Goal: Information Seeking & Learning: Learn about a topic

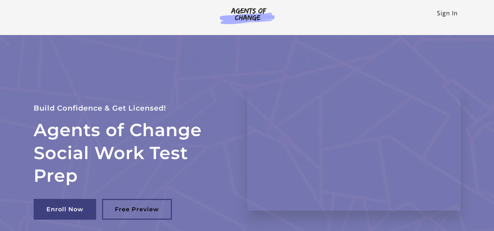
click at [449, 12] on link "Sign In" at bounding box center [447, 13] width 21 height 8
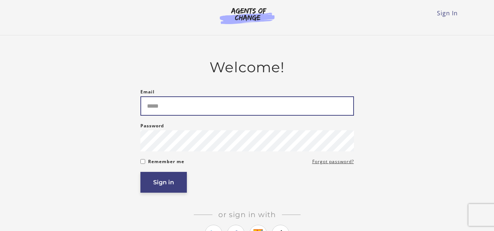
type input "**********"
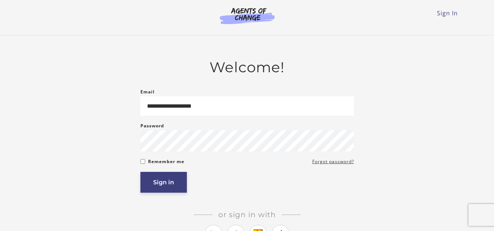
click at [170, 179] on button "Sign in" at bounding box center [163, 182] width 46 height 21
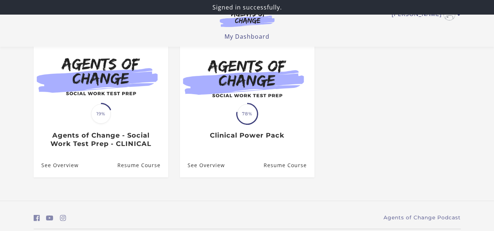
scroll to position [73, 0]
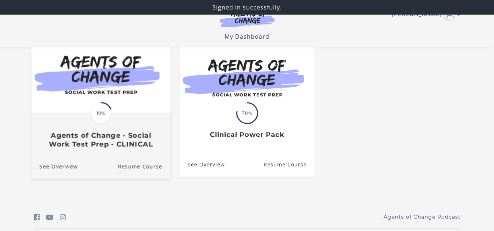
click at [106, 117] on span "19%" at bounding box center [101, 113] width 20 height 20
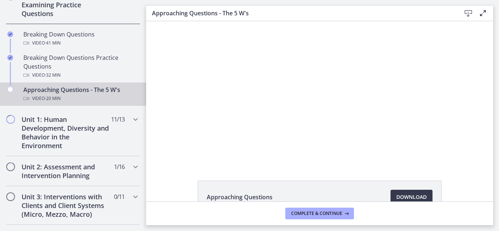
scroll to position [195, 0]
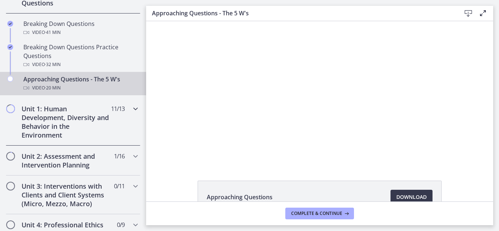
click at [131, 112] on icon "Chapters" at bounding box center [135, 109] width 9 height 9
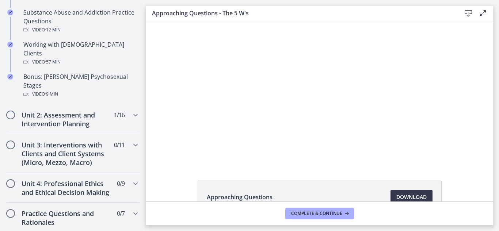
scroll to position [524, 0]
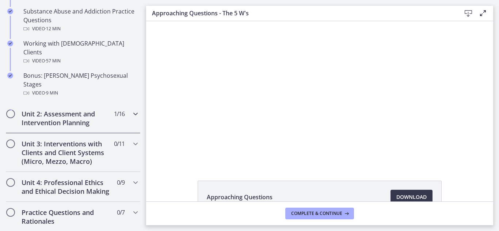
click at [131, 110] on icon "Chapters" at bounding box center [135, 114] width 9 height 9
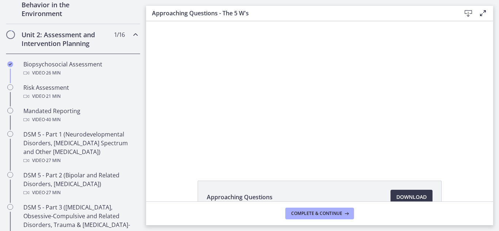
scroll to position [231, 0]
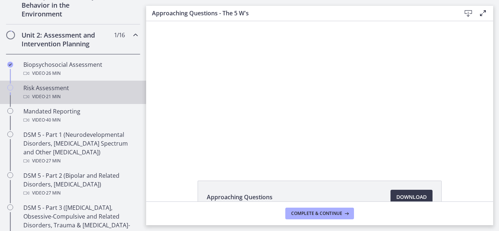
click at [53, 87] on div "Risk Assessment Video · 21 min" at bounding box center [80, 93] width 114 height 18
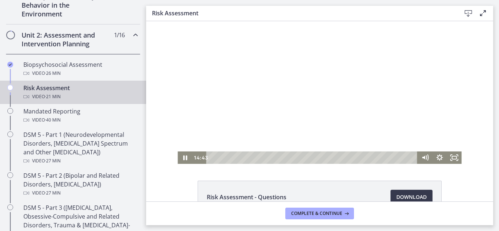
click at [357, 164] on html "Click for sound @keyframes VOLUME_SMALL_WAVE_FLASH { 0% { opacity: 0; } 33% { o…" at bounding box center [319, 92] width 347 height 143
click at [352, 158] on div "14:41" at bounding box center [313, 158] width 203 height 12
drag, startPoint x: 352, startPoint y: 159, endPoint x: 339, endPoint y: 159, distance: 13.2
click at [339, 159] on div "Playbar" at bounding box center [341, 158] width 4 height 4
drag, startPoint x: 337, startPoint y: 158, endPoint x: 321, endPoint y: 158, distance: 16.5
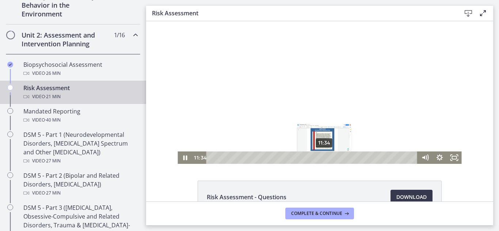
click at [322, 158] on div "Playbar" at bounding box center [324, 158] width 4 height 4
click at [183, 158] on icon "Pause" at bounding box center [185, 158] width 4 height 5
click at [180, 159] on icon "Play Video" at bounding box center [185, 158] width 15 height 12
click at [180, 159] on icon "Pause" at bounding box center [185, 158] width 15 height 12
click at [180, 159] on icon "Play Video" at bounding box center [186, 158] width 18 height 15
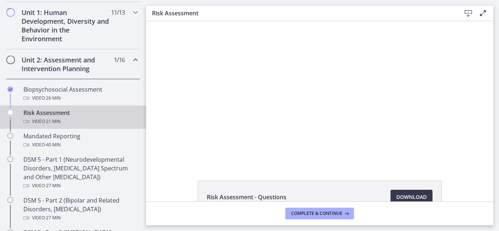
scroll to position [204, 0]
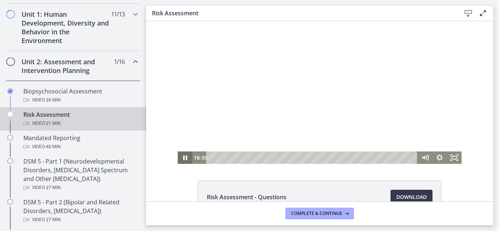
click at [184, 157] on icon "Pause" at bounding box center [185, 158] width 4 height 5
click at [184, 157] on icon "Play Video" at bounding box center [186, 158] width 18 height 15
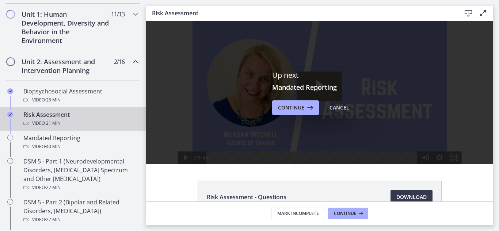
scroll to position [0, 0]
click at [293, 113] on button "Continue" at bounding box center [295, 108] width 47 height 15
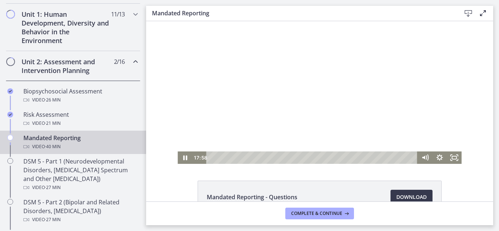
drag, startPoint x: 211, startPoint y: 158, endPoint x: 307, endPoint y: 171, distance: 97.1
click at [307, 164] on html "Click for sound @keyframes VOLUME_SMALL_WAVE_FLASH { 0% { opacity: 0; } 33% { o…" at bounding box center [319, 92] width 347 height 143
drag, startPoint x: 308, startPoint y: 158, endPoint x: 344, endPoint y: 159, distance: 37.0
click at [344, 159] on div "Playbar" at bounding box center [346, 158] width 4 height 4
drag, startPoint x: 345, startPoint y: 158, endPoint x: 362, endPoint y: 158, distance: 17.2
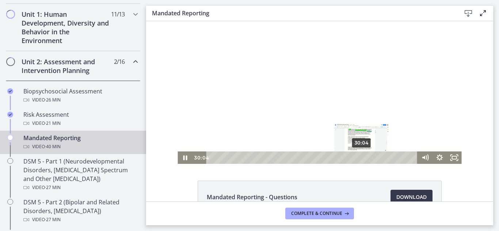
click at [362, 158] on div "Playbar" at bounding box center [362, 158] width 4 height 4
drag, startPoint x: 362, startPoint y: 158, endPoint x: 351, endPoint y: 158, distance: 11.0
click at [351, 158] on div "Playbar" at bounding box center [353, 158] width 4 height 4
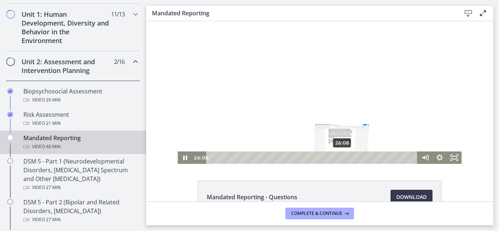
drag, startPoint x: 348, startPoint y: 157, endPoint x: 337, endPoint y: 156, distance: 11.4
click at [340, 156] on div "Playbar" at bounding box center [342, 158] width 4 height 4
click at [179, 158] on icon "Pause" at bounding box center [185, 158] width 15 height 12
click at [179, 158] on icon "Play Video" at bounding box center [185, 158] width 15 height 12
click at [179, 158] on icon "Pause" at bounding box center [185, 158] width 15 height 12
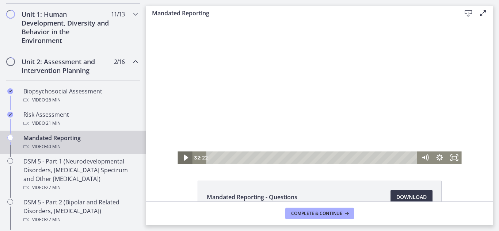
click at [183, 161] on icon "Play Video" at bounding box center [186, 158] width 18 height 15
click at [183, 161] on icon "Pause" at bounding box center [185, 158] width 15 height 12
click at [183, 161] on icon "Play Video" at bounding box center [186, 158] width 18 height 15
click at [183, 158] on icon "Pause" at bounding box center [185, 158] width 4 height 5
click at [184, 158] on icon "Play Video" at bounding box center [186, 158] width 4 height 6
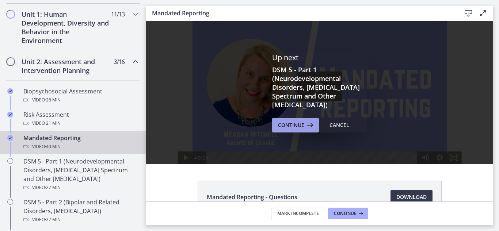
click at [288, 120] on button "Continue" at bounding box center [295, 125] width 47 height 15
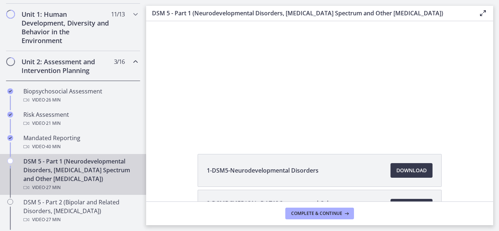
scroll to position [26, 0]
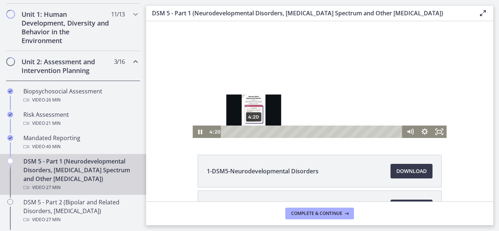
drag, startPoint x: 244, startPoint y: 132, endPoint x: 251, endPoint y: 133, distance: 7.8
click at [252, 133] on div "Playbar" at bounding box center [254, 132] width 4 height 4
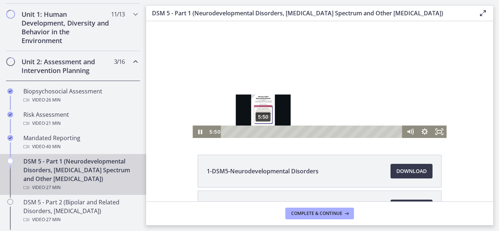
click at [262, 134] on div "5:50" at bounding box center [313, 132] width 173 height 12
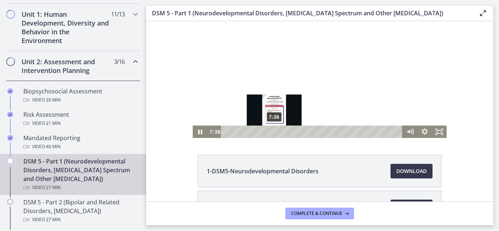
drag, startPoint x: 262, startPoint y: 132, endPoint x: 272, endPoint y: 132, distance: 10.6
click at [272, 132] on div "Playbar" at bounding box center [274, 132] width 4 height 4
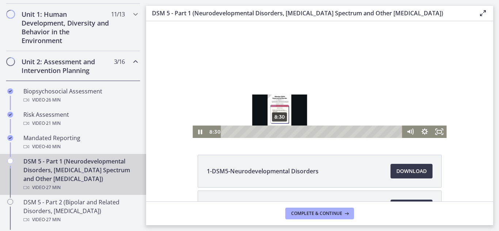
click at [278, 134] on div "8:30" at bounding box center [313, 132] width 173 height 12
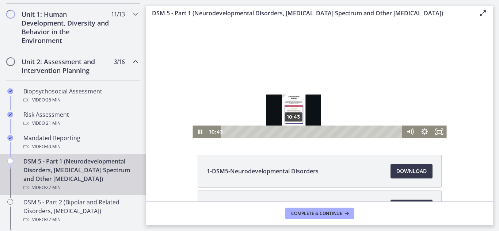
drag, startPoint x: 278, startPoint y: 132, endPoint x: 292, endPoint y: 132, distance: 14.3
click at [292, 132] on div "Playbar" at bounding box center [294, 132] width 4 height 4
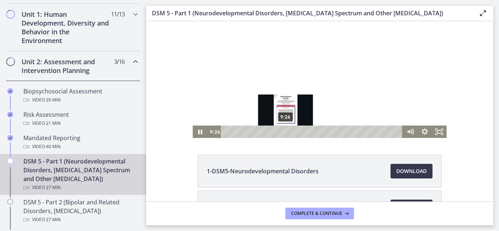
drag, startPoint x: 291, startPoint y: 132, endPoint x: 283, endPoint y: 132, distance: 7.7
click at [284, 132] on div "Playbar" at bounding box center [286, 132] width 4 height 4
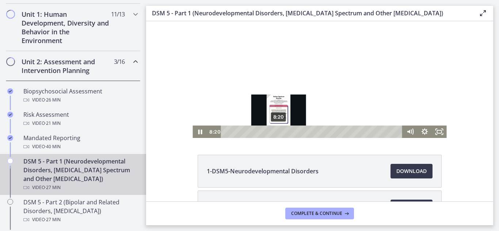
drag, startPoint x: 280, startPoint y: 132, endPoint x: 275, endPoint y: 132, distance: 5.1
click at [277, 132] on div "Playbar" at bounding box center [279, 132] width 4 height 4
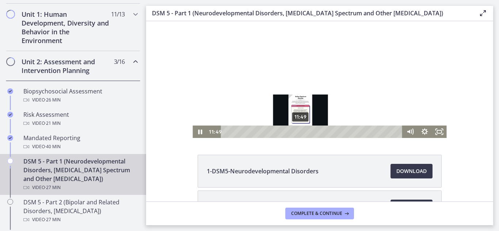
drag, startPoint x: 291, startPoint y: 130, endPoint x: 300, endPoint y: 131, distance: 8.8
click at [300, 131] on div "Playbar" at bounding box center [301, 132] width 4 height 4
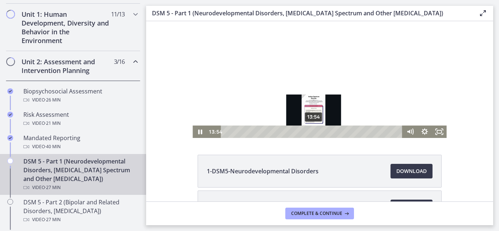
drag, startPoint x: 301, startPoint y: 131, endPoint x: 312, endPoint y: 133, distance: 11.3
click at [312, 133] on div "Playbar" at bounding box center [314, 132] width 4 height 4
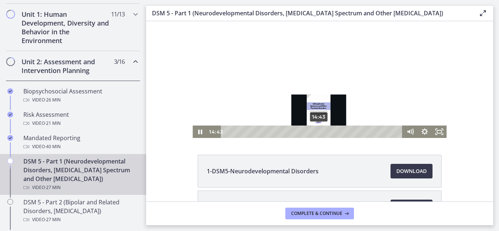
click at [317, 135] on div "14:43" at bounding box center [313, 132] width 173 height 12
click at [314, 132] on div "Playbar" at bounding box center [316, 132] width 4 height 4
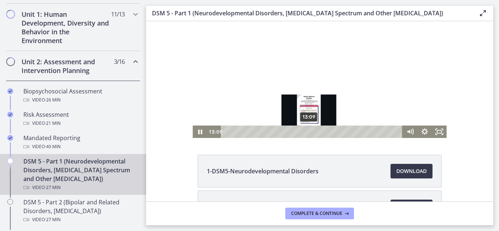
drag, startPoint x: 313, startPoint y: 132, endPoint x: 307, endPoint y: 133, distance: 6.6
click at [307, 133] on div "Playbar" at bounding box center [309, 132] width 4 height 4
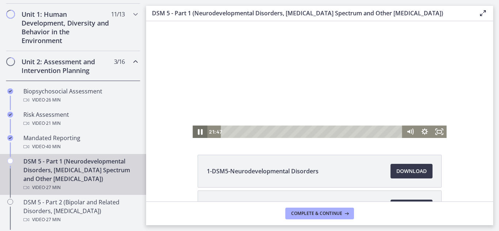
click at [197, 132] on icon "Pause" at bounding box center [200, 132] width 18 height 15
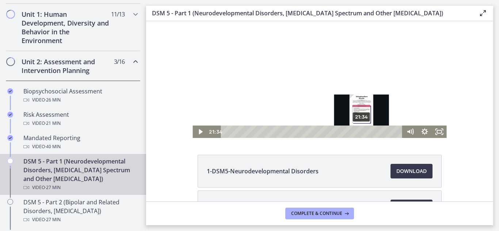
click at [360, 132] on div "Playbar" at bounding box center [362, 132] width 4 height 4
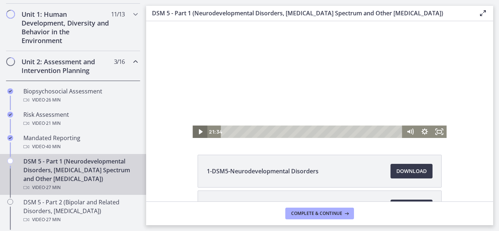
click at [199, 132] on icon "Play Video" at bounding box center [201, 131] width 4 height 5
click at [198, 135] on icon "Pause" at bounding box center [200, 132] width 5 height 6
click at [199, 130] on icon "Play Video" at bounding box center [201, 131] width 4 height 5
click at [197, 130] on icon "Pause" at bounding box center [200, 132] width 18 height 15
click at [197, 130] on icon "Play Video" at bounding box center [200, 132] width 15 height 12
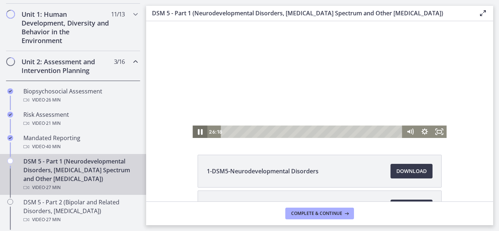
click at [197, 130] on icon "Pause" at bounding box center [200, 132] width 18 height 15
click at [197, 130] on icon "Play Video" at bounding box center [201, 132] width 18 height 15
click at [197, 130] on icon "Pause" at bounding box center [200, 132] width 18 height 15
click at [197, 130] on icon "Play Video" at bounding box center [201, 132] width 18 height 15
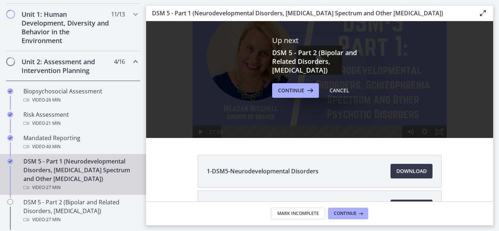
scroll to position [0, 0]
click at [299, 92] on span "Continue" at bounding box center [291, 90] width 26 height 9
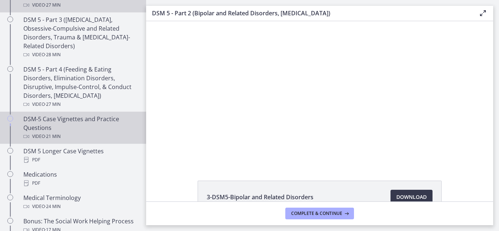
scroll to position [424, 0]
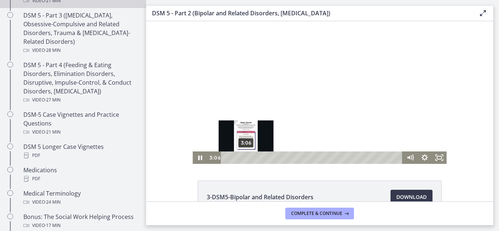
drag, startPoint x: 236, startPoint y: 157, endPoint x: 246, endPoint y: 158, distance: 10.3
click at [246, 158] on div "Playbar" at bounding box center [246, 158] width 4 height 4
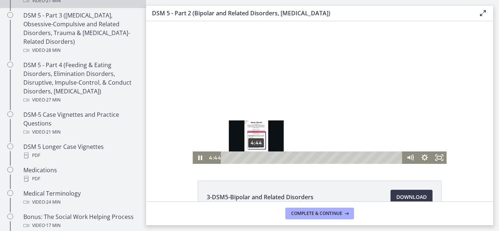
drag, startPoint x: 246, startPoint y: 158, endPoint x: 254, endPoint y: 158, distance: 7.7
click at [254, 158] on div "Playbar" at bounding box center [256, 158] width 4 height 4
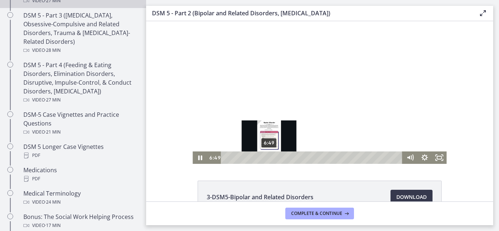
drag, startPoint x: 254, startPoint y: 157, endPoint x: 267, endPoint y: 159, distance: 12.6
click at [267, 159] on div "Playbar" at bounding box center [269, 158] width 4 height 4
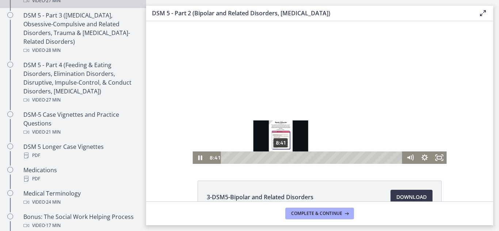
drag, startPoint x: 266, startPoint y: 158, endPoint x: 279, endPoint y: 158, distance: 13.5
click at [279, 158] on div "Playbar" at bounding box center [281, 158] width 4 height 4
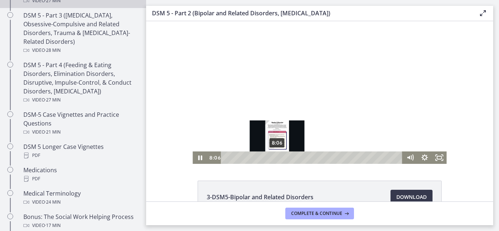
drag, startPoint x: 280, startPoint y: 158, endPoint x: 275, endPoint y: 158, distance: 5.1
click at [275, 158] on div "Playbar" at bounding box center [277, 158] width 4 height 4
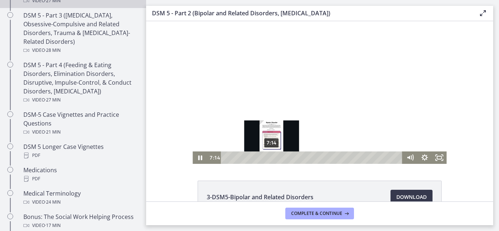
drag, startPoint x: 275, startPoint y: 158, endPoint x: 269, endPoint y: 158, distance: 5.5
click at [270, 158] on div "Playbar" at bounding box center [272, 158] width 4 height 4
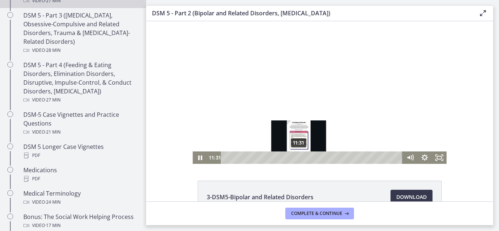
click at [297, 161] on div "11:31" at bounding box center [313, 158] width 173 height 12
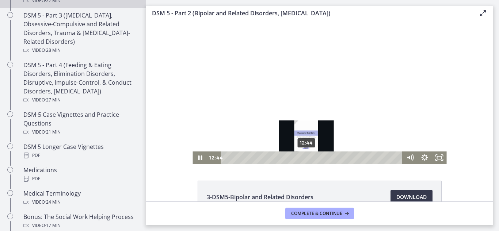
drag, startPoint x: 297, startPoint y: 158, endPoint x: 306, endPoint y: 159, distance: 8.4
click at [306, 159] on div "Playbar" at bounding box center [307, 158] width 4 height 4
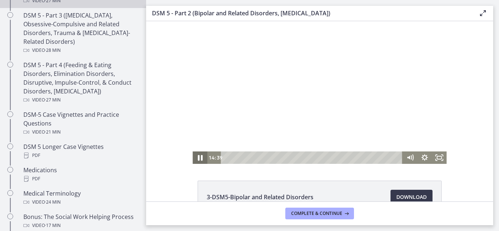
click at [199, 159] on icon "Pause" at bounding box center [200, 158] width 5 height 6
click at [199, 159] on icon "Play Video" at bounding box center [201, 157] width 4 height 5
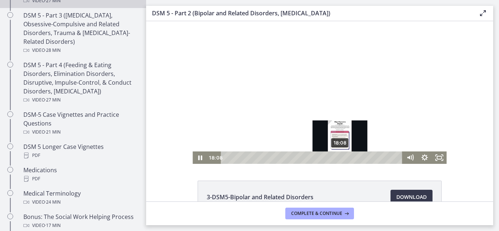
drag, startPoint x: 332, startPoint y: 157, endPoint x: 339, endPoint y: 157, distance: 6.6
click at [339, 157] on div "Playbar" at bounding box center [340, 158] width 4 height 4
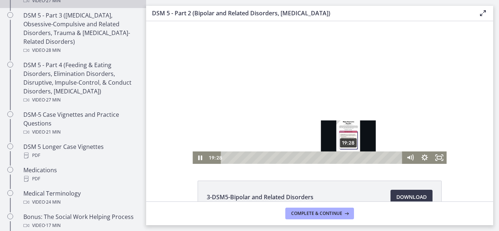
drag, startPoint x: 339, startPoint y: 157, endPoint x: 348, endPoint y: 156, distance: 8.8
click at [348, 156] on div "Playbar" at bounding box center [349, 158] width 4 height 4
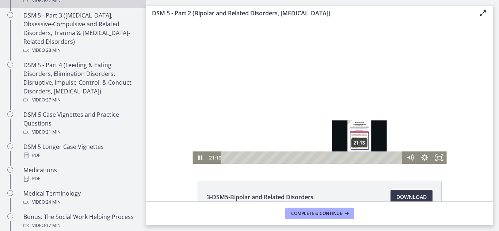
drag, startPoint x: 348, startPoint y: 156, endPoint x: 361, endPoint y: 158, distance: 12.9
click at [361, 158] on div "Playbar" at bounding box center [360, 158] width 4 height 4
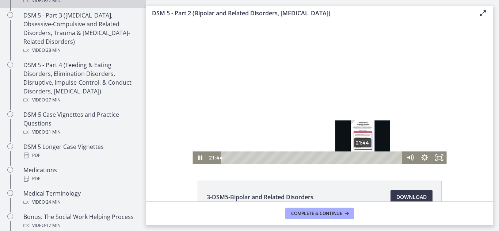
click at [365, 157] on div "Playbar" at bounding box center [363, 158] width 4 height 4
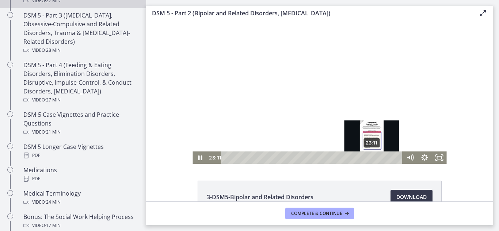
drag, startPoint x: 365, startPoint y: 157, endPoint x: 371, endPoint y: 157, distance: 6.2
click at [371, 157] on div "Playbar" at bounding box center [372, 158] width 4 height 4
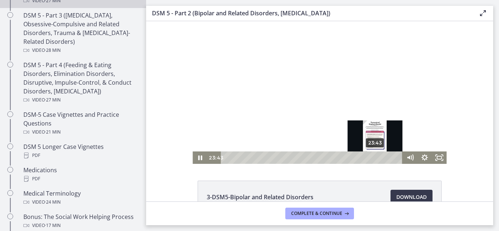
drag, startPoint x: 371, startPoint y: 157, endPoint x: 374, endPoint y: 158, distance: 3.7
click at [374, 158] on div "Playbar" at bounding box center [375, 158] width 4 height 4
drag, startPoint x: 374, startPoint y: 158, endPoint x: 380, endPoint y: 158, distance: 5.1
click at [380, 158] on div "Playbar" at bounding box center [379, 158] width 4 height 4
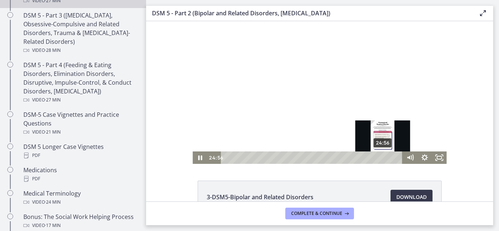
click at [382, 158] on div "Playbar" at bounding box center [383, 158] width 4 height 4
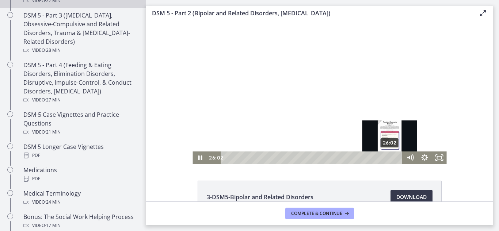
drag, startPoint x: 381, startPoint y: 158, endPoint x: 388, endPoint y: 158, distance: 6.6
click at [388, 158] on div "Playbar" at bounding box center [390, 158] width 4 height 4
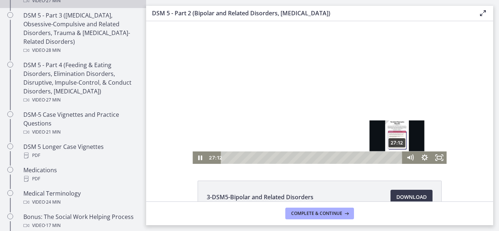
drag, startPoint x: 388, startPoint y: 158, endPoint x: 395, endPoint y: 158, distance: 7.3
click at [395, 158] on div "Playbar" at bounding box center [397, 158] width 4 height 4
click at [397, 158] on div "Playbar" at bounding box center [398, 158] width 4 height 4
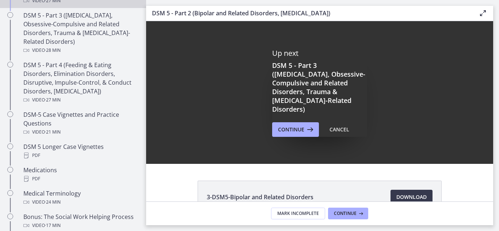
drag, startPoint x: 250, startPoint y: 137, endPoint x: 397, endPoint y: 158, distance: 148.5
click at [397, 158] on div "Up next DSM 5 - Part 3 (Anxiety Disorders, Obsessive-Compulsive and Related Dis…" at bounding box center [319, 92] width 347 height 143
click at [305, 125] on icon at bounding box center [310, 129] width 10 height 9
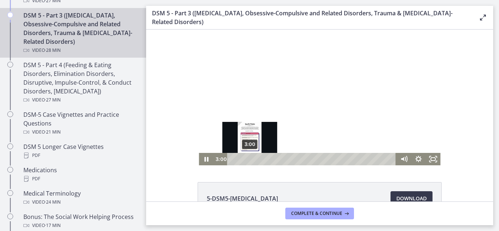
click at [247, 161] on div "3:00" at bounding box center [313, 159] width 161 height 12
drag, startPoint x: 248, startPoint y: 159, endPoint x: 243, endPoint y: 159, distance: 4.8
click at [246, 159] on div "Playbar" at bounding box center [248, 159] width 4 height 4
drag, startPoint x: 243, startPoint y: 159, endPoint x: 254, endPoint y: 159, distance: 11.7
click at [251, 159] on div "Playbar" at bounding box center [249, 159] width 4 height 4
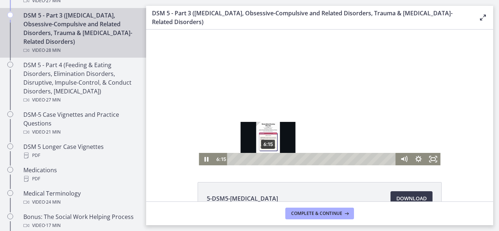
drag, startPoint x: 254, startPoint y: 159, endPoint x: 269, endPoint y: 161, distance: 15.1
click at [269, 161] on div "Playbar" at bounding box center [268, 159] width 4 height 4
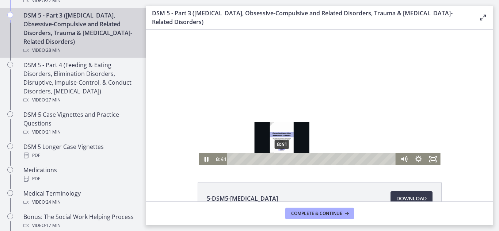
drag, startPoint x: 269, startPoint y: 161, endPoint x: 284, endPoint y: 161, distance: 14.6
click at [284, 161] on div "Playbar" at bounding box center [282, 159] width 4 height 4
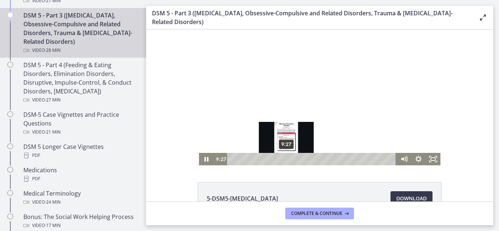
click at [301, 163] on div "9:27" at bounding box center [313, 159] width 161 height 12
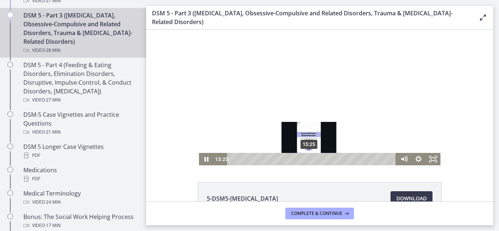
drag, startPoint x: 301, startPoint y: 157, endPoint x: 312, endPoint y: 158, distance: 11.0
click at [311, 158] on div "Playbar" at bounding box center [309, 159] width 4 height 4
drag, startPoint x: 313, startPoint y: 159, endPoint x: 307, endPoint y: 160, distance: 6.0
click at [308, 160] on div "Playbar" at bounding box center [310, 159] width 4 height 4
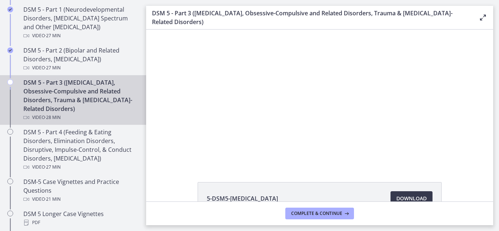
scroll to position [362, 0]
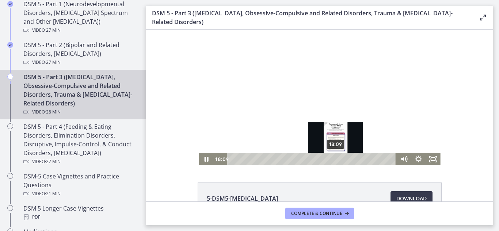
drag, startPoint x: 324, startPoint y: 160, endPoint x: 334, endPoint y: 160, distance: 10.6
click at [334, 160] on div "Playbar" at bounding box center [336, 159] width 4 height 4
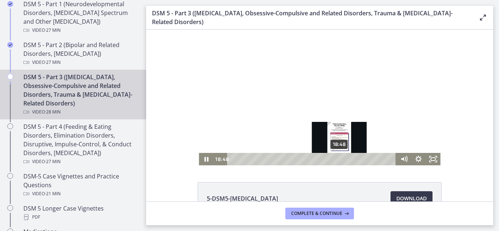
drag, startPoint x: 332, startPoint y: 158, endPoint x: 337, endPoint y: 159, distance: 5.2
click at [337, 159] on div "Playbar" at bounding box center [339, 159] width 4 height 4
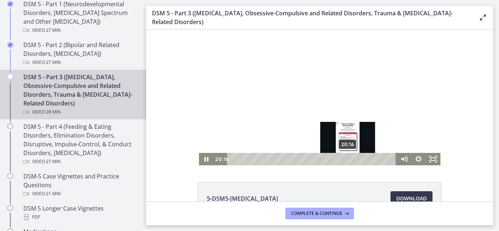
drag, startPoint x: 337, startPoint y: 159, endPoint x: 346, endPoint y: 159, distance: 8.4
click at [346, 159] on div "Playbar" at bounding box center [348, 159] width 4 height 4
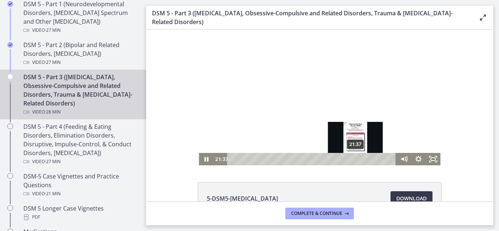
drag, startPoint x: 344, startPoint y: 159, endPoint x: 354, endPoint y: 161, distance: 9.4
click at [354, 161] on div "Playbar" at bounding box center [356, 159] width 4 height 4
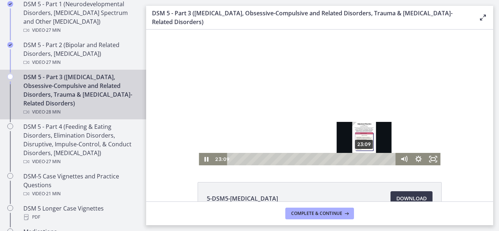
click at [362, 159] on div "23:09" at bounding box center [313, 159] width 161 height 12
drag, startPoint x: 362, startPoint y: 158, endPoint x: 366, endPoint y: 159, distance: 4.9
click at [366, 159] on div "Playbar" at bounding box center [364, 159] width 4 height 4
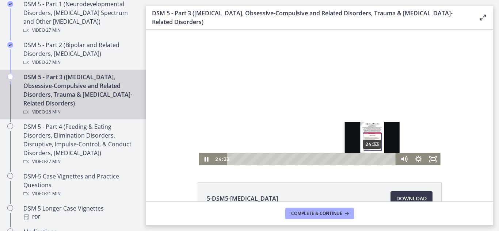
drag, startPoint x: 366, startPoint y: 159, endPoint x: 370, endPoint y: 161, distance: 4.4
click at [370, 161] on div "Playbar" at bounding box center [372, 159] width 4 height 4
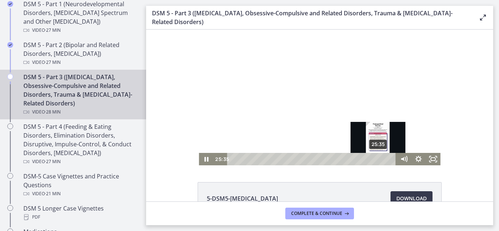
drag, startPoint x: 368, startPoint y: 159, endPoint x: 377, endPoint y: 159, distance: 8.4
click at [377, 159] on div "Playbar" at bounding box center [378, 159] width 4 height 4
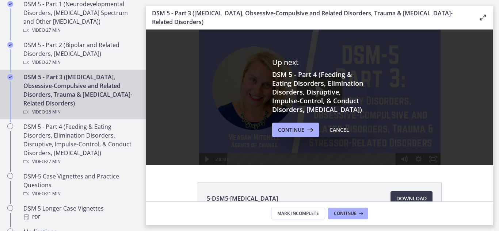
scroll to position [0, 0]
drag, startPoint x: 333, startPoint y: 133, endPoint x: 186, endPoint y: 104, distance: 149.7
click at [333, 133] on div "Cancel" at bounding box center [340, 130] width 20 height 9
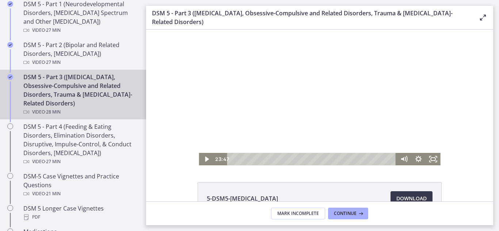
drag, startPoint x: 229, startPoint y: 158, endPoint x: 389, endPoint y: 177, distance: 161.3
click at [389, 166] on html "Click for sound @keyframes VOLUME_SMALL_WAVE_FLASH { 0% { opacity: 0; } 33% { o…" at bounding box center [319, 98] width 347 height 136
click at [205, 160] on icon "Pause" at bounding box center [206, 159] width 4 height 5
drag, startPoint x: 388, startPoint y: 160, endPoint x: 567, endPoint y: 199, distance: 183.0
click at [420, 166] on html "Click for sound @keyframes VOLUME_SMALL_WAVE_FLASH { 0% { opacity: 0; } 33% { o…" at bounding box center [319, 98] width 347 height 136
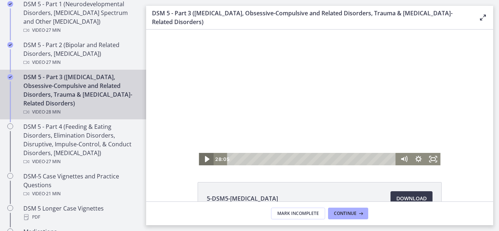
click at [205, 160] on icon "Play Video" at bounding box center [207, 159] width 4 height 6
drag, startPoint x: 232, startPoint y: 160, endPoint x: 561, endPoint y: 208, distance: 332.7
click at [415, 166] on html "Click for sound @keyframes VOLUME_SMALL_WAVE_FLASH { 0% { opacity: 0; } 33% { o…" at bounding box center [319, 98] width 347 height 136
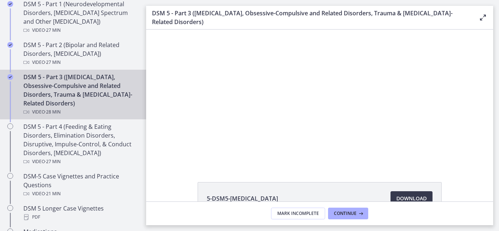
click at [407, 170] on div "5-DSM5-Anxiety Disorders Download Opens in a new window 6-DSM5-Obsessive-Compul…" at bounding box center [319, 116] width 347 height 172
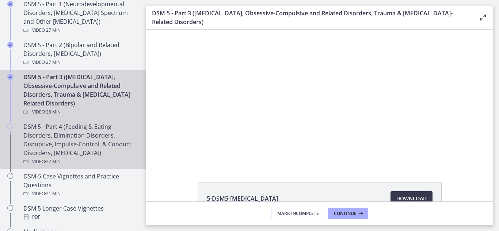
click at [38, 133] on div "DSM 5 - Part 4 (Feeding & Eating Disorders, Elimination Disorders, Disruptive, …" at bounding box center [80, 144] width 114 height 44
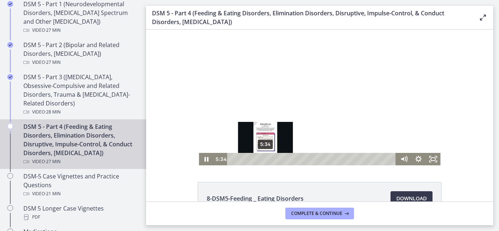
click at [263, 163] on div "5:34" at bounding box center [313, 159] width 161 height 12
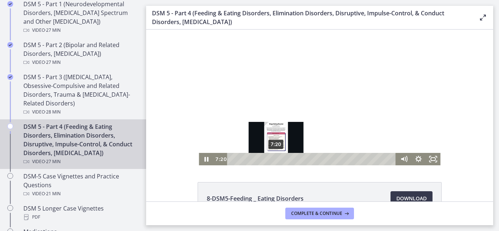
drag, startPoint x: 242, startPoint y: 161, endPoint x: 274, endPoint y: 159, distance: 32.2
click at [274, 159] on div "7:20" at bounding box center [313, 159] width 161 height 12
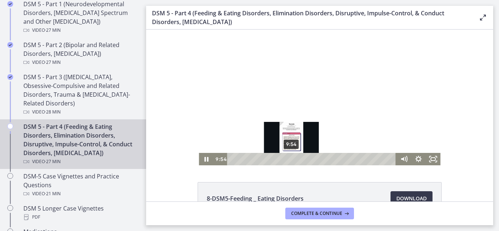
click at [295, 162] on div "9:54" at bounding box center [313, 159] width 161 height 12
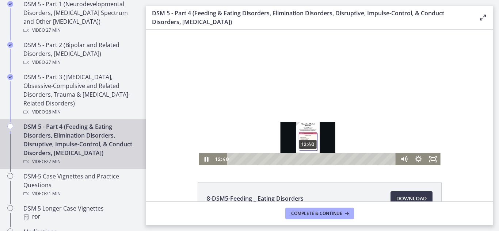
drag, startPoint x: 299, startPoint y: 160, endPoint x: 306, endPoint y: 160, distance: 6.2
click at [306, 160] on div "Playbar" at bounding box center [308, 159] width 4 height 4
click at [303, 161] on div "Playbar" at bounding box center [305, 159] width 4 height 4
drag, startPoint x: 302, startPoint y: 159, endPoint x: 306, endPoint y: 159, distance: 4.0
click at [306, 159] on div "Playbar" at bounding box center [308, 159] width 4 height 4
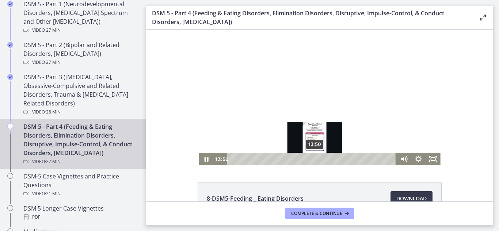
drag, startPoint x: 306, startPoint y: 159, endPoint x: 313, endPoint y: 159, distance: 6.6
click at [313, 159] on div "Playbar" at bounding box center [315, 159] width 4 height 4
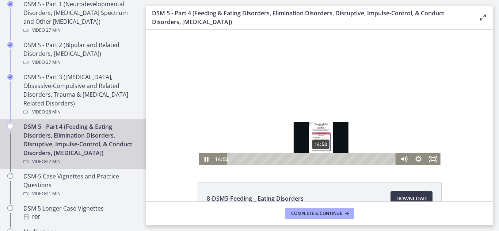
drag, startPoint x: 313, startPoint y: 159, endPoint x: 320, endPoint y: 161, distance: 7.5
click at [320, 161] on div "Playbar" at bounding box center [321, 159] width 4 height 4
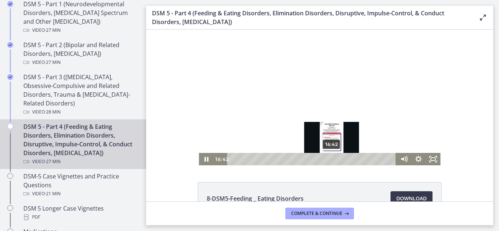
drag, startPoint x: 320, startPoint y: 161, endPoint x: 330, endPoint y: 161, distance: 9.9
click at [330, 161] on div "Playbar" at bounding box center [332, 159] width 4 height 4
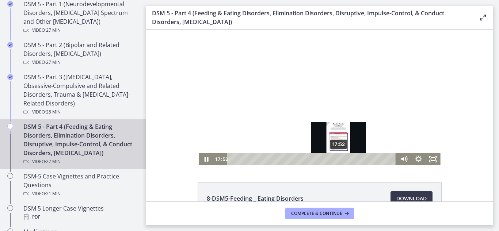
click at [339, 162] on div "17:52" at bounding box center [313, 159] width 161 height 12
click at [338, 159] on div "Playbar" at bounding box center [340, 159] width 4 height 4
click at [335, 159] on div "Playbar" at bounding box center [337, 159] width 4 height 4
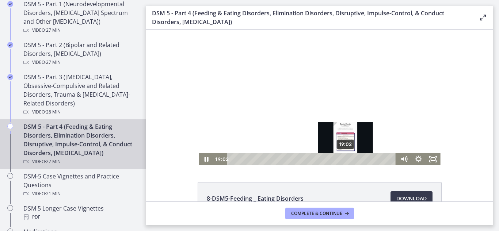
drag, startPoint x: 340, startPoint y: 160, endPoint x: 347, endPoint y: 160, distance: 7.3
click at [347, 160] on div "Playbar" at bounding box center [346, 159] width 4 height 4
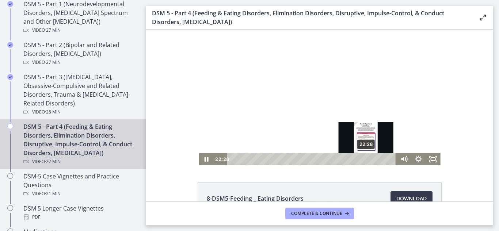
drag, startPoint x: 347, startPoint y: 160, endPoint x: 364, endPoint y: 161, distance: 17.2
click at [364, 161] on div "Playbar" at bounding box center [366, 159] width 4 height 4
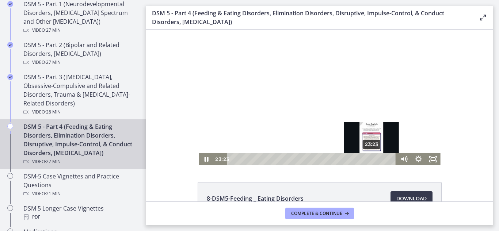
drag, startPoint x: 364, startPoint y: 159, endPoint x: 370, endPoint y: 159, distance: 5.5
click at [370, 159] on div "Playbar" at bounding box center [372, 159] width 4 height 4
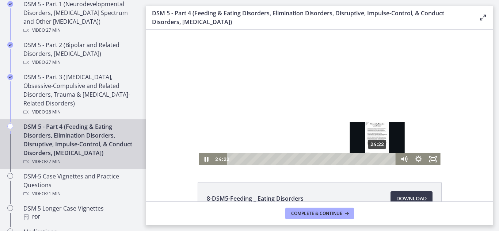
drag, startPoint x: 370, startPoint y: 159, endPoint x: 379, endPoint y: 159, distance: 9.1
click at [379, 159] on div "Playbar" at bounding box center [378, 159] width 4 height 4
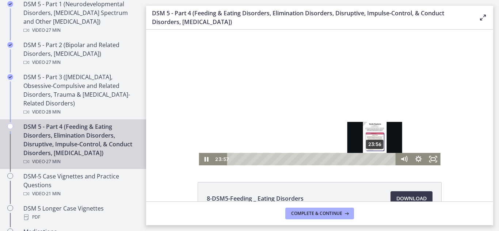
drag, startPoint x: 378, startPoint y: 159, endPoint x: 373, endPoint y: 159, distance: 4.8
click at [373, 159] on div "Playbar" at bounding box center [375, 159] width 4 height 4
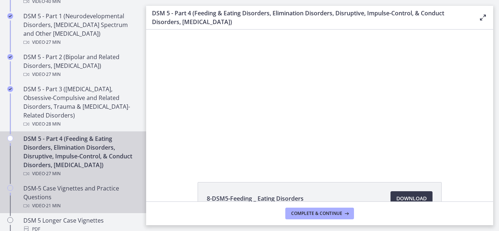
scroll to position [362, 0]
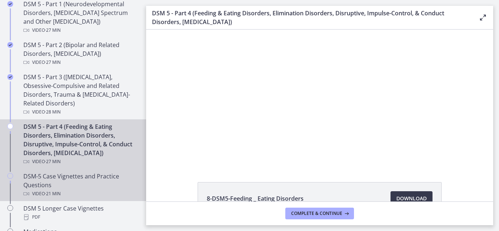
click at [34, 190] on div "DSM-5 Case Vignettes and Practice Questions Video · 21 min" at bounding box center [80, 185] width 114 height 26
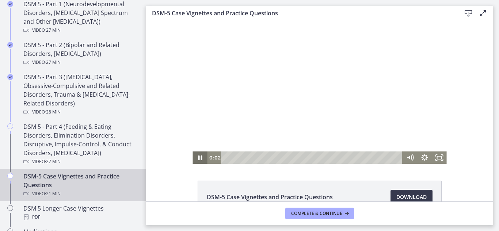
click at [193, 156] on icon "Pause" at bounding box center [200, 158] width 15 height 12
click at [199, 159] on icon "Play Video" at bounding box center [201, 157] width 4 height 5
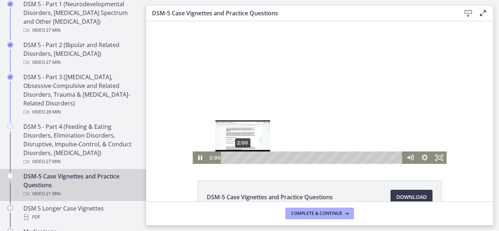
drag, startPoint x: 231, startPoint y: 158, endPoint x: 240, endPoint y: 158, distance: 9.1
click at [241, 158] on div "Playbar" at bounding box center [243, 158] width 4 height 4
drag, startPoint x: 241, startPoint y: 158, endPoint x: 249, endPoint y: 159, distance: 8.2
click at [250, 159] on div "Playbar" at bounding box center [252, 158] width 4 height 4
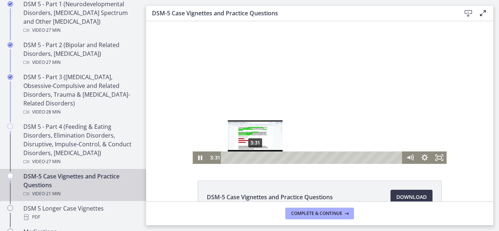
drag, startPoint x: 249, startPoint y: 158, endPoint x: 254, endPoint y: 158, distance: 5.1
click at [254, 158] on div "Playbar" at bounding box center [255, 158] width 4 height 4
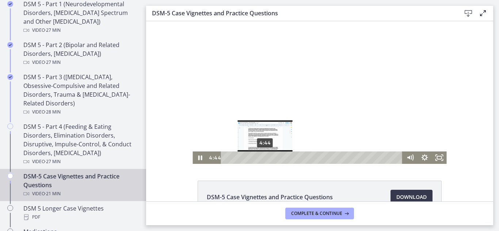
drag, startPoint x: 254, startPoint y: 158, endPoint x: 263, endPoint y: 159, distance: 8.9
click at [263, 159] on div "Playbar" at bounding box center [265, 158] width 4 height 4
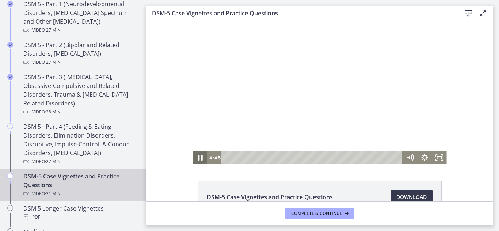
click at [197, 158] on icon "Pause" at bounding box center [200, 158] width 18 height 15
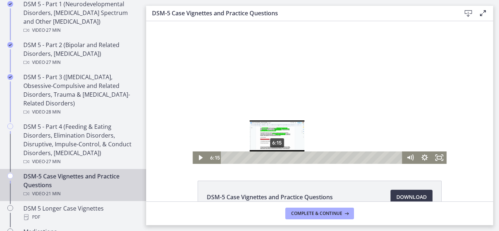
drag, startPoint x: 264, startPoint y: 158, endPoint x: 275, endPoint y: 159, distance: 11.0
click at [275, 159] on div "Playbar" at bounding box center [277, 158] width 4 height 4
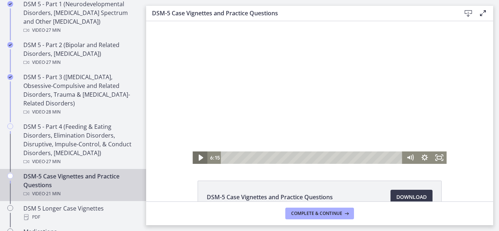
click at [199, 159] on icon "Play Video" at bounding box center [201, 158] width 4 height 6
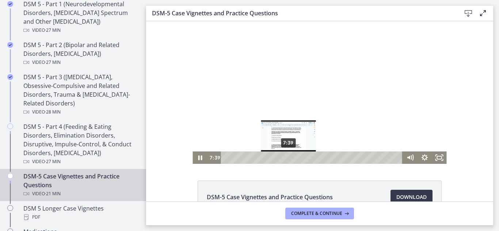
drag, startPoint x: 277, startPoint y: 157, endPoint x: 286, endPoint y: 158, distance: 9.5
click at [287, 158] on div "Playbar" at bounding box center [289, 158] width 4 height 4
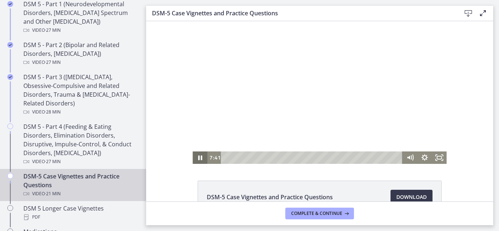
click at [198, 156] on icon "Pause" at bounding box center [200, 158] width 4 height 5
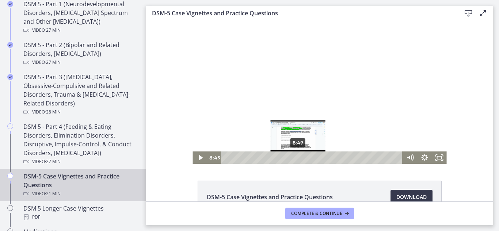
click at [296, 162] on div "8:49" at bounding box center [313, 158] width 173 height 12
drag, startPoint x: 295, startPoint y: 158, endPoint x: 304, endPoint y: 159, distance: 8.5
click at [304, 159] on div "Playbar" at bounding box center [304, 158] width 4 height 4
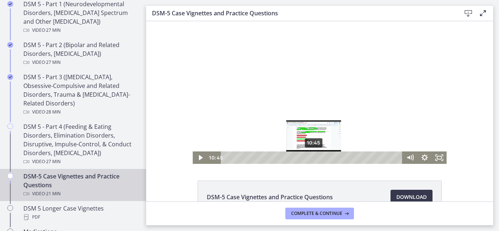
drag, startPoint x: 304, startPoint y: 158, endPoint x: 312, endPoint y: 158, distance: 7.7
click at [312, 158] on div "Playbar" at bounding box center [314, 158] width 4 height 4
drag, startPoint x: 312, startPoint y: 158, endPoint x: 321, endPoint y: 158, distance: 9.9
click at [321, 158] on div "Playbar" at bounding box center [323, 158] width 4 height 4
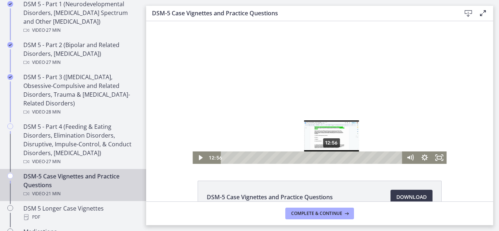
drag, startPoint x: 321, startPoint y: 158, endPoint x: 330, endPoint y: 159, distance: 9.3
click at [330, 159] on div "Playbar" at bounding box center [331, 158] width 4 height 4
drag, startPoint x: 329, startPoint y: 157, endPoint x: 339, endPoint y: 159, distance: 10.1
click at [339, 159] on div "Playbar" at bounding box center [340, 158] width 4 height 4
drag, startPoint x: 339, startPoint y: 156, endPoint x: 347, endPoint y: 158, distance: 8.2
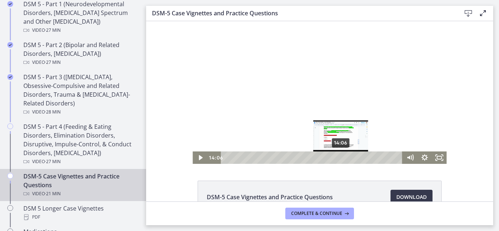
click at [343, 158] on div "Playbar" at bounding box center [341, 158] width 4 height 4
drag, startPoint x: 347, startPoint y: 158, endPoint x: 340, endPoint y: 159, distance: 6.3
click at [340, 159] on div "Playbar" at bounding box center [342, 158] width 4 height 4
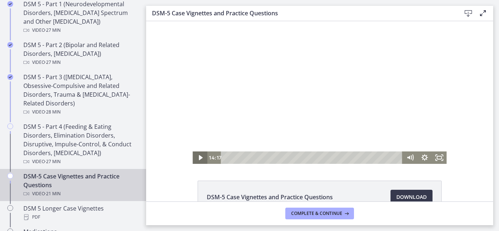
click at [195, 158] on icon "Play Video" at bounding box center [200, 158] width 15 height 12
click at [195, 158] on icon "Pause" at bounding box center [200, 158] width 15 height 12
click at [195, 158] on icon "Play Video" at bounding box center [201, 158] width 18 height 15
click at [195, 158] on icon "Pause" at bounding box center [200, 158] width 15 height 12
click at [199, 158] on icon "Play Video" at bounding box center [201, 158] width 4 height 6
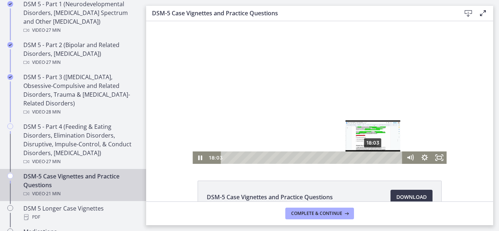
drag, startPoint x: 353, startPoint y: 158, endPoint x: 371, endPoint y: 158, distance: 17.9
click at [371, 158] on div "Playbar" at bounding box center [373, 158] width 4 height 4
drag, startPoint x: 372, startPoint y: 158, endPoint x: 380, endPoint y: 159, distance: 7.8
click at [380, 159] on div "Playbar" at bounding box center [382, 158] width 4 height 4
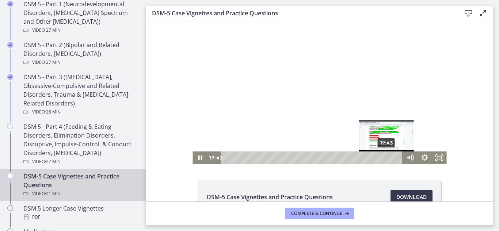
drag, startPoint x: 378, startPoint y: 157, endPoint x: 385, endPoint y: 158, distance: 7.0
click at [385, 158] on div "Playbar" at bounding box center [387, 158] width 4 height 4
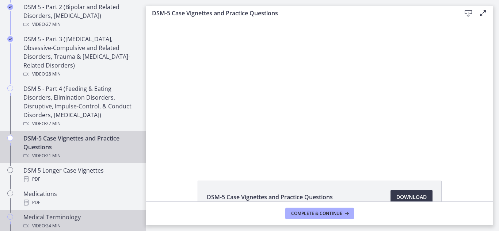
scroll to position [435, 0]
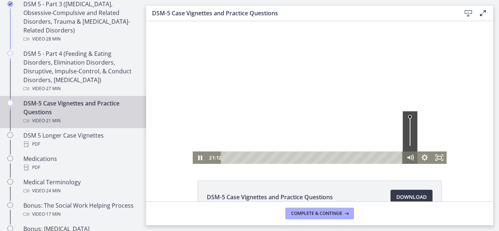
drag, startPoint x: 386, startPoint y: 157, endPoint x: 413, endPoint y: 157, distance: 26.3
click at [413, 157] on div "21:12 20:53" at bounding box center [320, 158] width 254 height 12
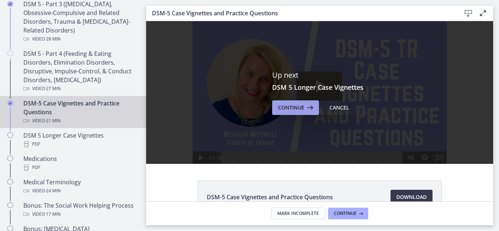
scroll to position [0, 0]
click at [286, 110] on span "Continue" at bounding box center [291, 107] width 26 height 9
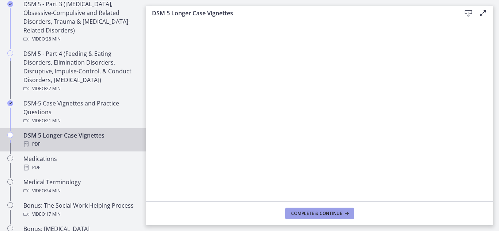
click at [335, 212] on span "Complete & continue" at bounding box center [316, 214] width 51 height 6
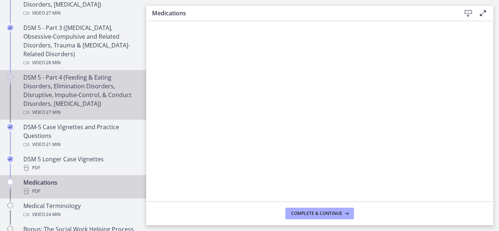
scroll to position [399, 0]
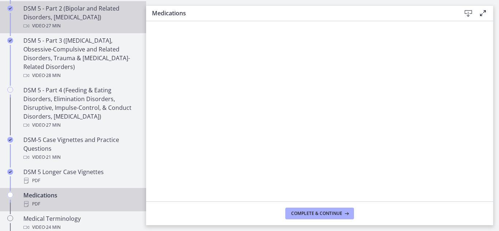
click at [94, 14] on div "DSM 5 - Part 2 (Bipolar and Related Disorders, Depressive Disorders) Video · 27…" at bounding box center [80, 17] width 114 height 26
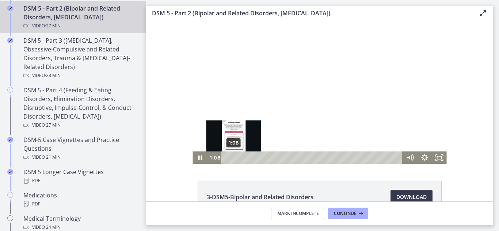
click at [231, 160] on div "1:08" at bounding box center [313, 158] width 173 height 12
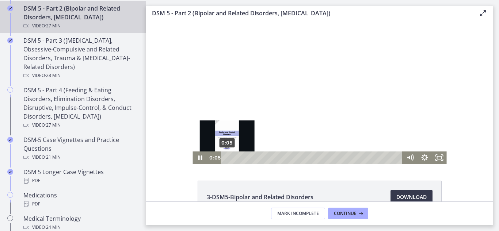
drag, startPoint x: 230, startPoint y: 158, endPoint x: 225, endPoint y: 159, distance: 5.1
click at [225, 159] on div "Playbar" at bounding box center [227, 158] width 4 height 4
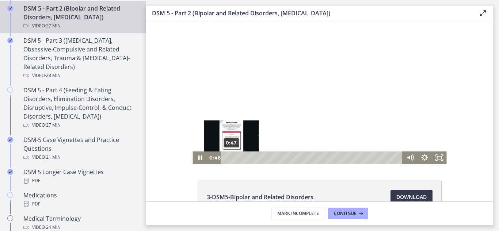
click at [230, 160] on div "Playbar" at bounding box center [232, 158] width 4 height 4
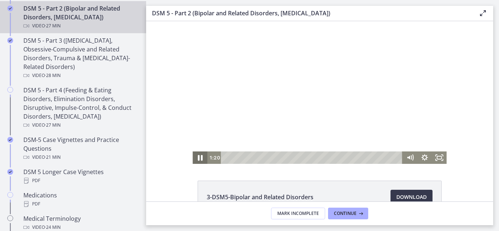
click at [197, 161] on icon "Pause" at bounding box center [200, 158] width 18 height 15
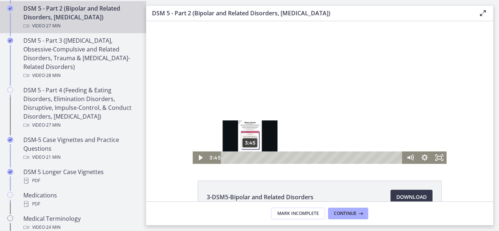
drag, startPoint x: 232, startPoint y: 157, endPoint x: 249, endPoint y: 164, distance: 18.2
click at [249, 164] on html "Click for sound @keyframes VOLUME_SMALL_WAVE_FLASH { 0% { opacity: 0; } 33% { o…" at bounding box center [319, 92] width 347 height 143
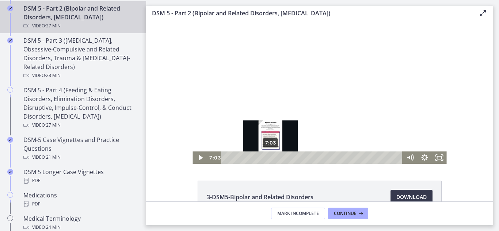
drag, startPoint x: 250, startPoint y: 156, endPoint x: 269, endPoint y: 159, distance: 19.4
click at [269, 159] on div "Playbar" at bounding box center [271, 158] width 4 height 4
click at [267, 156] on div "6:46" at bounding box center [313, 158] width 173 height 12
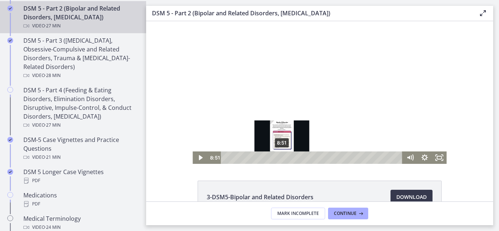
click at [281, 161] on div "8:51" at bounding box center [313, 158] width 173 height 12
click at [279, 156] on div "Playbar" at bounding box center [281, 158] width 4 height 4
click at [276, 157] on div "Playbar" at bounding box center [278, 158] width 4 height 4
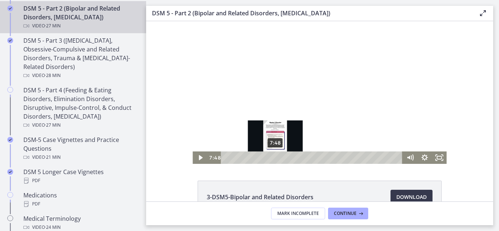
click at [274, 157] on div "Playbar" at bounding box center [276, 158] width 4 height 4
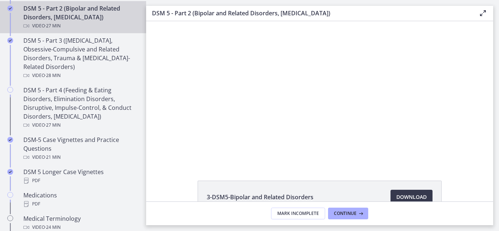
click at [282, 174] on div "3-DSM5-Bipolar and Related Disorders Download Opens in a new window 4-DSM5-Depr…" at bounding box center [319, 111] width 347 height 181
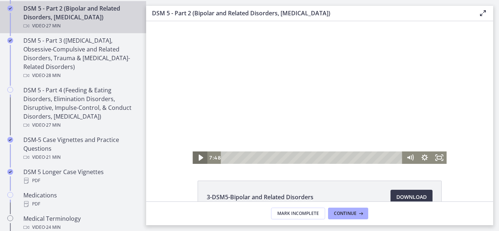
click at [199, 157] on icon "Play Video" at bounding box center [201, 158] width 4 height 6
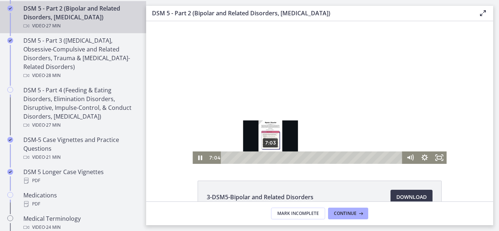
drag, startPoint x: 273, startPoint y: 157, endPoint x: 268, endPoint y: 158, distance: 4.5
click at [269, 158] on div "Playbar" at bounding box center [271, 158] width 4 height 4
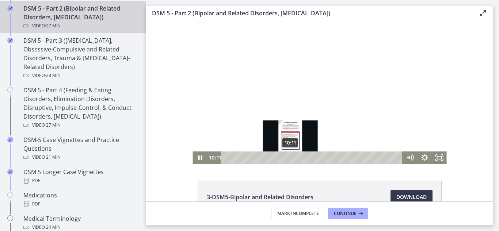
drag, startPoint x: 283, startPoint y: 159, endPoint x: 288, endPoint y: 159, distance: 4.8
click at [288, 159] on div "Playbar" at bounding box center [290, 158] width 4 height 4
click at [286, 158] on div "Playbar" at bounding box center [288, 158] width 4 height 4
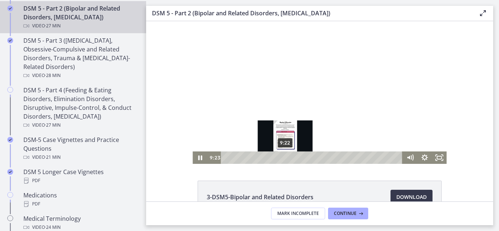
click at [283, 159] on div "Playbar" at bounding box center [285, 158] width 4 height 4
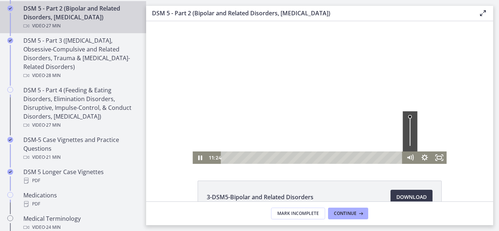
click at [210, 159] on div "11:24 9:26" at bounding box center [305, 158] width 196 height 12
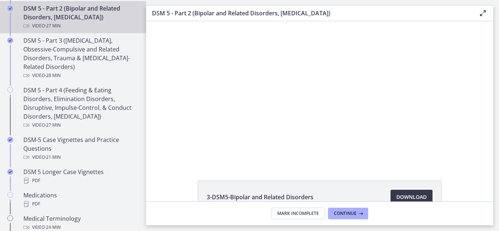
scroll to position [601, 0]
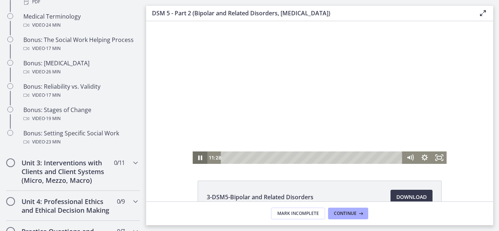
click at [197, 157] on icon "Pause" at bounding box center [200, 158] width 15 height 12
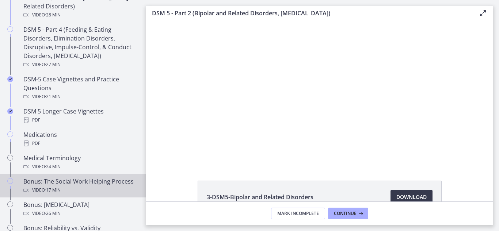
scroll to position [491, 0]
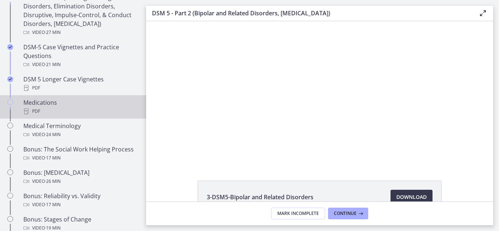
click at [42, 109] on div "PDF" at bounding box center [80, 111] width 114 height 9
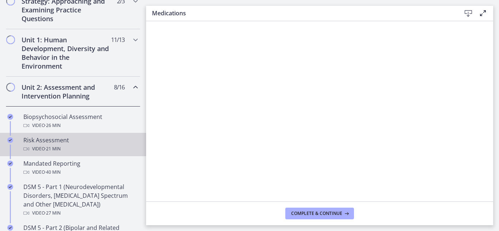
scroll to position [126, 0]
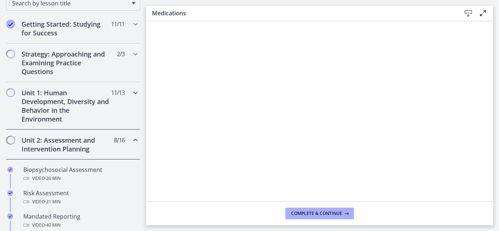
click at [131, 95] on icon "Chapters" at bounding box center [135, 92] width 9 height 9
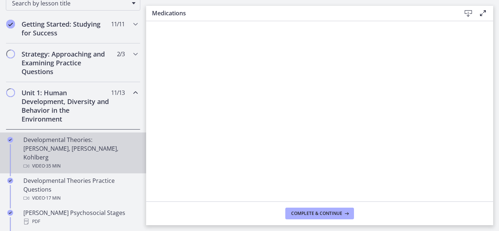
click at [103, 152] on div "Developmental Theories: Erikson, Piaget, Kohlberg Video · 35 min" at bounding box center [80, 153] width 114 height 35
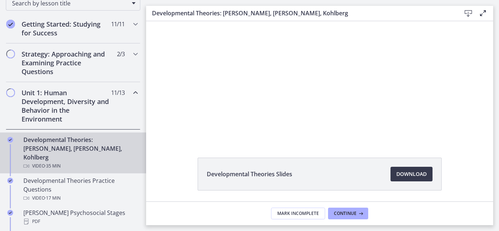
scroll to position [47, 0]
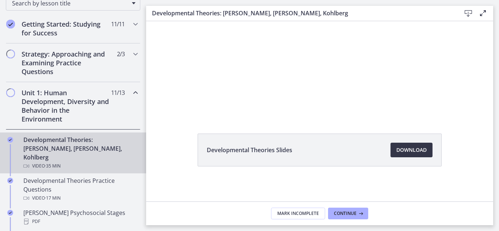
click at [404, 151] on span "Download Opens in a new window" at bounding box center [412, 150] width 30 height 9
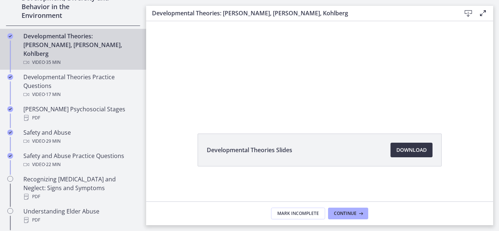
scroll to position [231, 0]
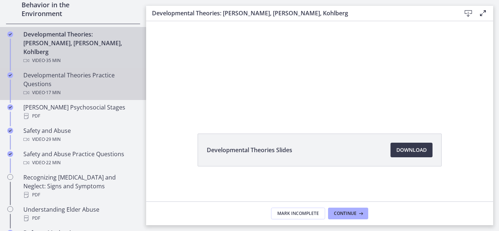
click at [90, 71] on div "Developmental Theories Practice Questions Video · 17 min" at bounding box center [80, 84] width 114 height 26
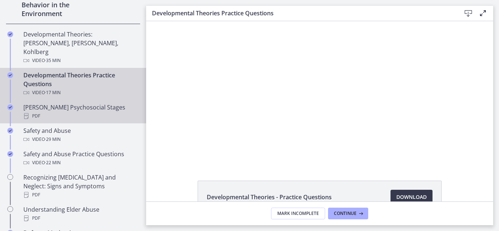
click at [87, 112] on div "PDF" at bounding box center [80, 116] width 114 height 9
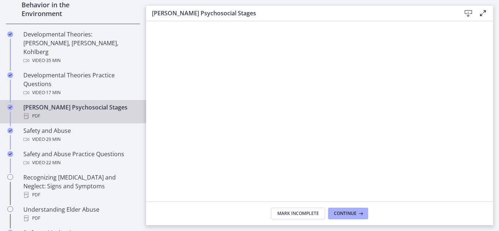
click at [496, 141] on main "Erikson's Psychosocial Stages Download Enable fullscreen Mark Incomplete Contin…" at bounding box center [322, 115] width 353 height 231
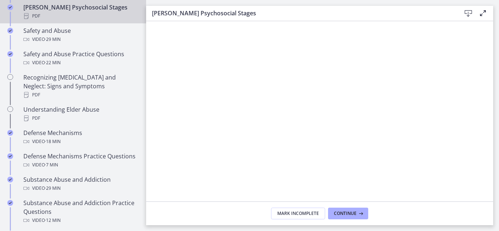
scroll to position [333, 0]
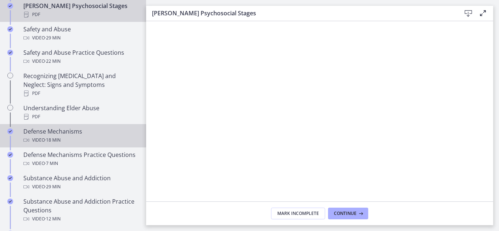
click at [72, 136] on div "Video · 18 min" at bounding box center [80, 140] width 114 height 9
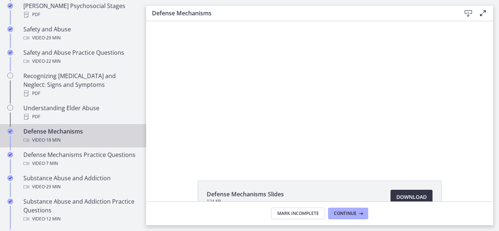
click at [410, 196] on span "Download Opens in a new window" at bounding box center [412, 197] width 30 height 9
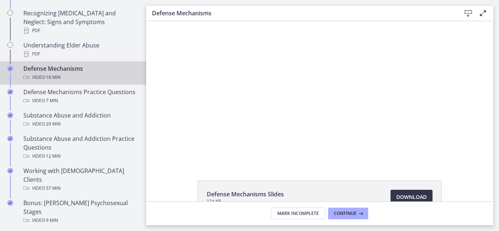
scroll to position [400, 0]
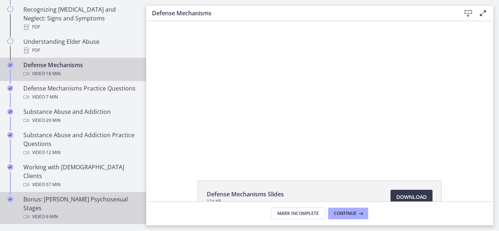
click at [87, 195] on div "Bonus: Freud's Psychosexual Stages Video · 9 min" at bounding box center [80, 208] width 114 height 26
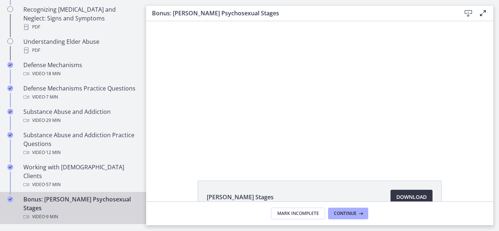
click at [405, 197] on span "Download Opens in a new window" at bounding box center [412, 197] width 30 height 9
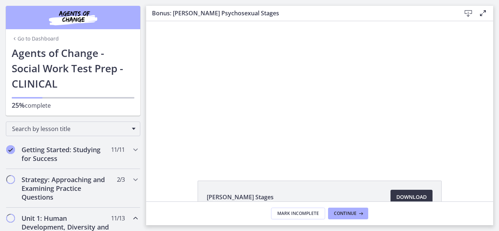
scroll to position [400, 0]
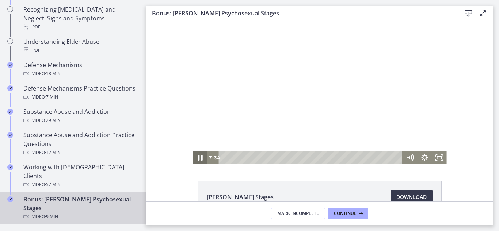
click at [198, 156] on icon "Pause" at bounding box center [200, 158] width 18 height 15
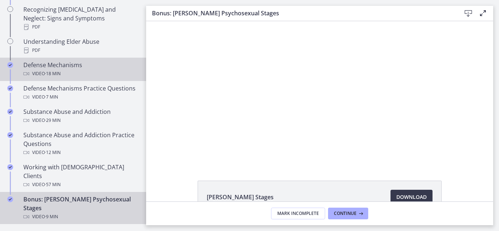
click at [49, 69] on span "· 18 min" at bounding box center [53, 73] width 16 height 9
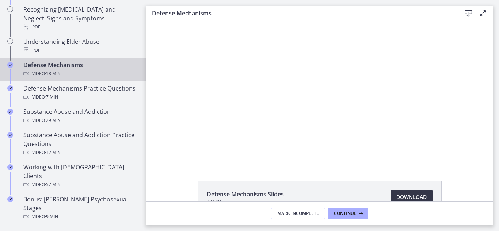
click at [425, 196] on link "Download Opens in a new window" at bounding box center [412, 197] width 42 height 15
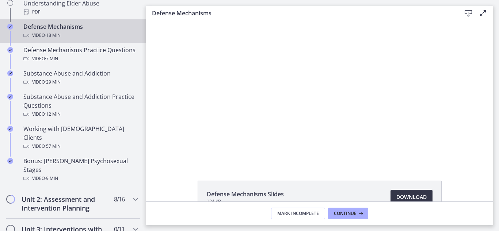
scroll to position [440, 0]
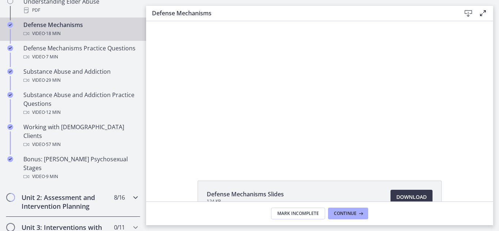
click at [131, 193] on icon "Chapters" at bounding box center [135, 197] width 9 height 9
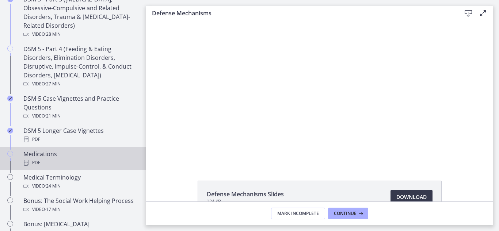
click at [51, 154] on div "Medications PDF" at bounding box center [80, 159] width 114 height 18
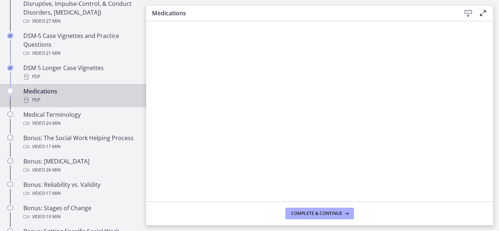
scroll to position [505, 0]
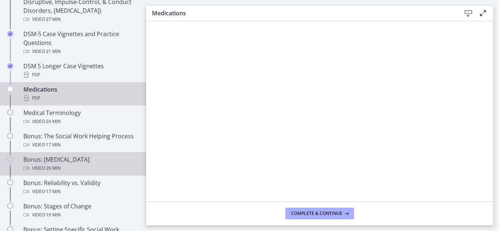
click at [101, 157] on div "Bonus: Personality Disorders Video · 26 min" at bounding box center [80, 164] width 114 height 18
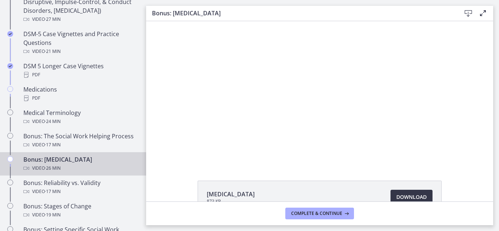
click at [411, 195] on span "Download Opens in a new window" at bounding box center [412, 197] width 30 height 9
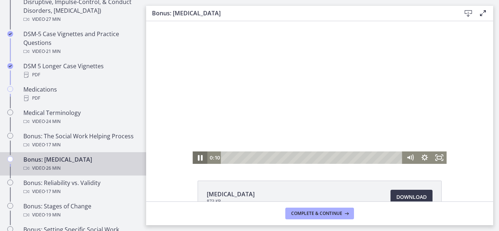
click at [198, 161] on icon "Pause" at bounding box center [200, 158] width 18 height 15
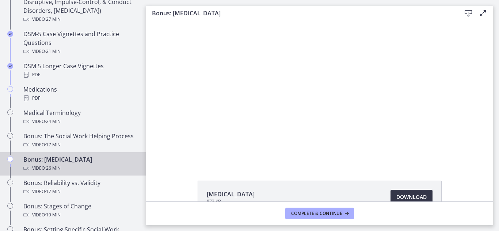
click at [411, 195] on span "Download Opens in a new window" at bounding box center [412, 197] width 30 height 9
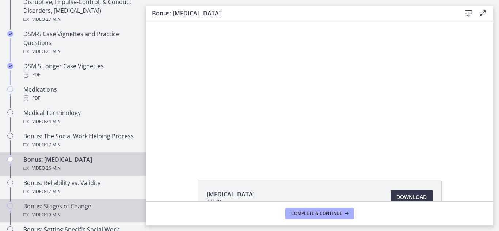
click at [60, 205] on div "Bonus: Stages of Change Video · 19 min" at bounding box center [80, 211] width 114 height 18
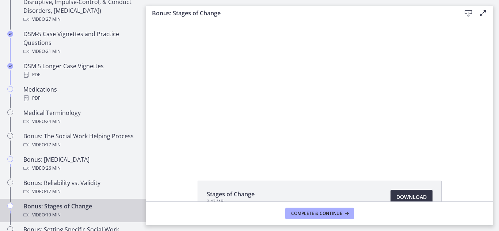
click at [407, 197] on span "Download Opens in a new window" at bounding box center [412, 197] width 30 height 9
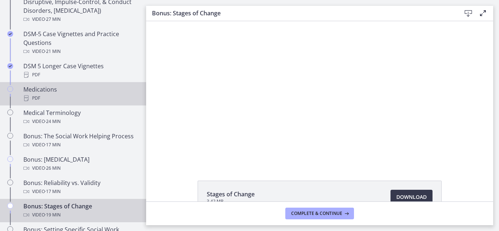
click at [49, 90] on div "Medications PDF" at bounding box center [80, 94] width 114 height 18
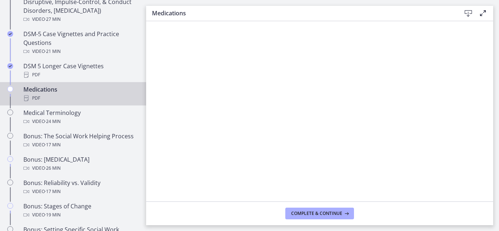
click at [88, 95] on div "PDF" at bounding box center [80, 98] width 114 height 9
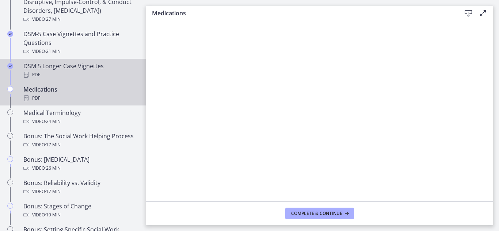
click at [85, 73] on div "PDF" at bounding box center [80, 75] width 114 height 9
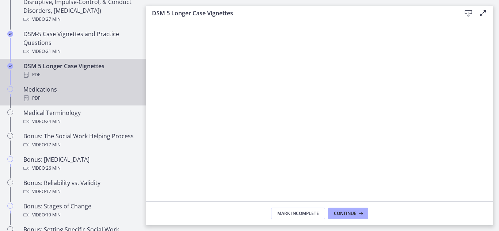
click at [39, 96] on div "PDF" at bounding box center [80, 98] width 114 height 9
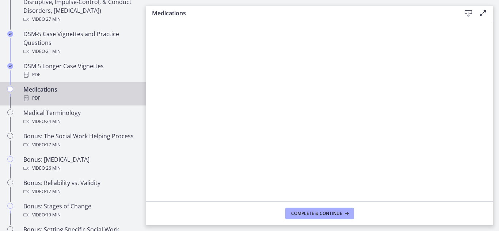
click at [484, 11] on icon at bounding box center [483, 13] width 9 height 9
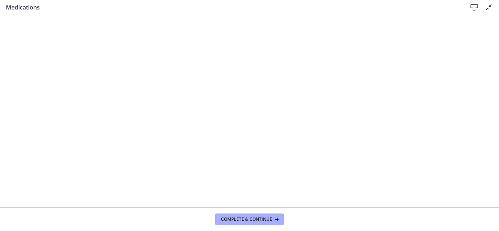
click at [474, 8] on icon at bounding box center [474, 7] width 9 height 9
click at [490, 5] on icon at bounding box center [489, 7] width 9 height 9
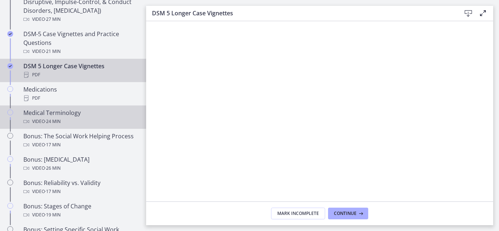
click at [68, 120] on div "Video · 24 min" at bounding box center [80, 121] width 114 height 9
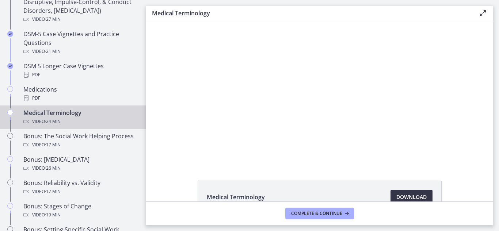
click at [422, 194] on span "Download Opens in a new window" at bounding box center [412, 197] width 30 height 9
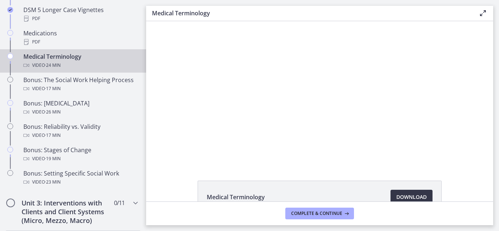
scroll to position [554, 0]
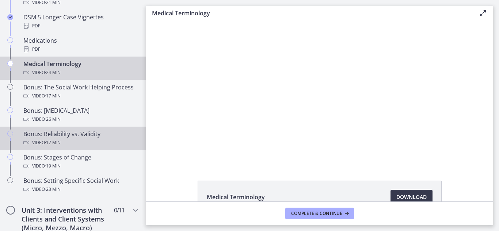
click at [72, 134] on div "Bonus: Reliability vs. Validity Video · 17 min" at bounding box center [80, 139] width 114 height 18
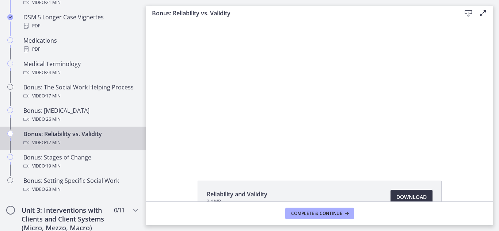
click at [417, 198] on span "Download Opens in a new window" at bounding box center [412, 197] width 30 height 9
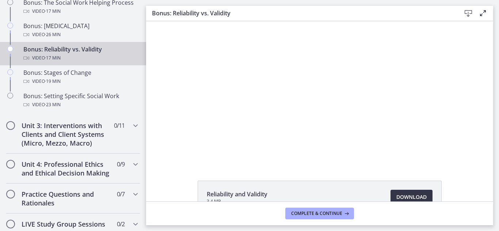
scroll to position [635, 0]
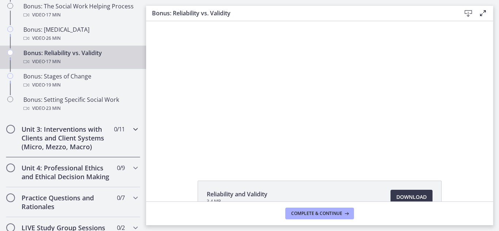
click at [131, 129] on icon "Chapters" at bounding box center [135, 129] width 9 height 9
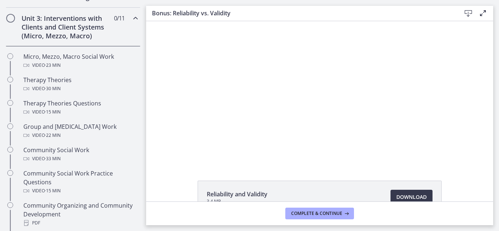
scroll to position [278, 0]
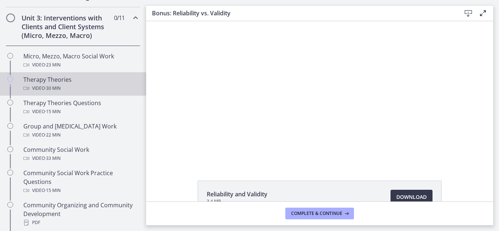
click at [55, 85] on span "· 30 min" at bounding box center [53, 88] width 16 height 9
click at [417, 197] on span "Download Opens in a new window" at bounding box center [412, 197] width 30 height 9
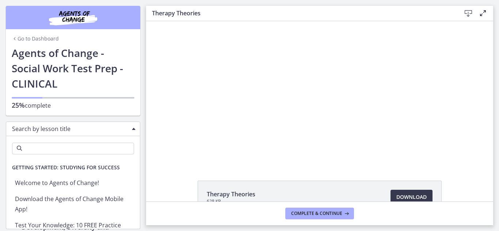
click at [131, 134] on div "Search by lesson title" at bounding box center [73, 129] width 135 height 15
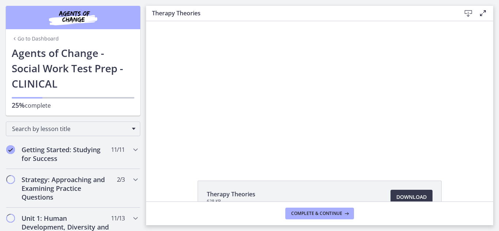
click at [22, 38] on link "Go to Dashboard" at bounding box center [35, 38] width 47 height 7
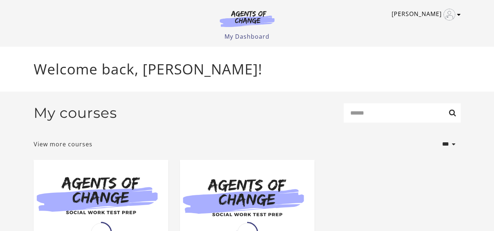
click at [457, 14] on icon "Toggle menu" at bounding box center [459, 15] width 4 height 6
click at [435, 53] on link "Sign Out" at bounding box center [430, 51] width 64 height 12
